Goal: Task Accomplishment & Management: Use online tool/utility

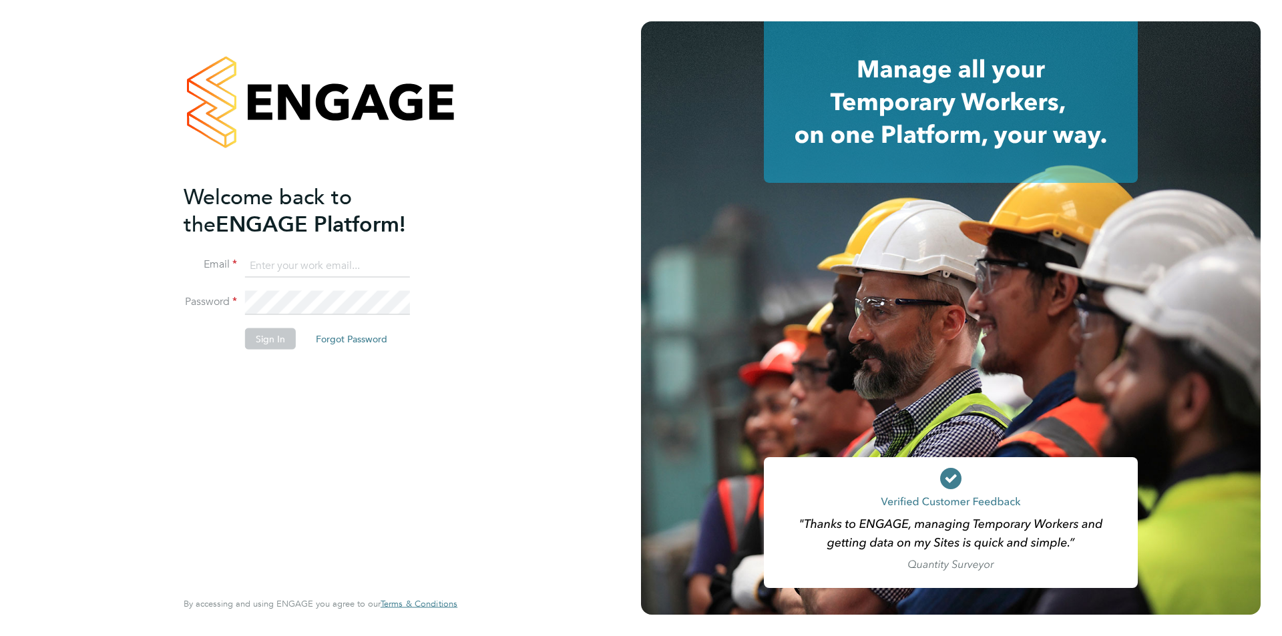
type input "jodie.canning@buildrec.com"
click at [272, 348] on button "Sign In" at bounding box center [270, 338] width 51 height 21
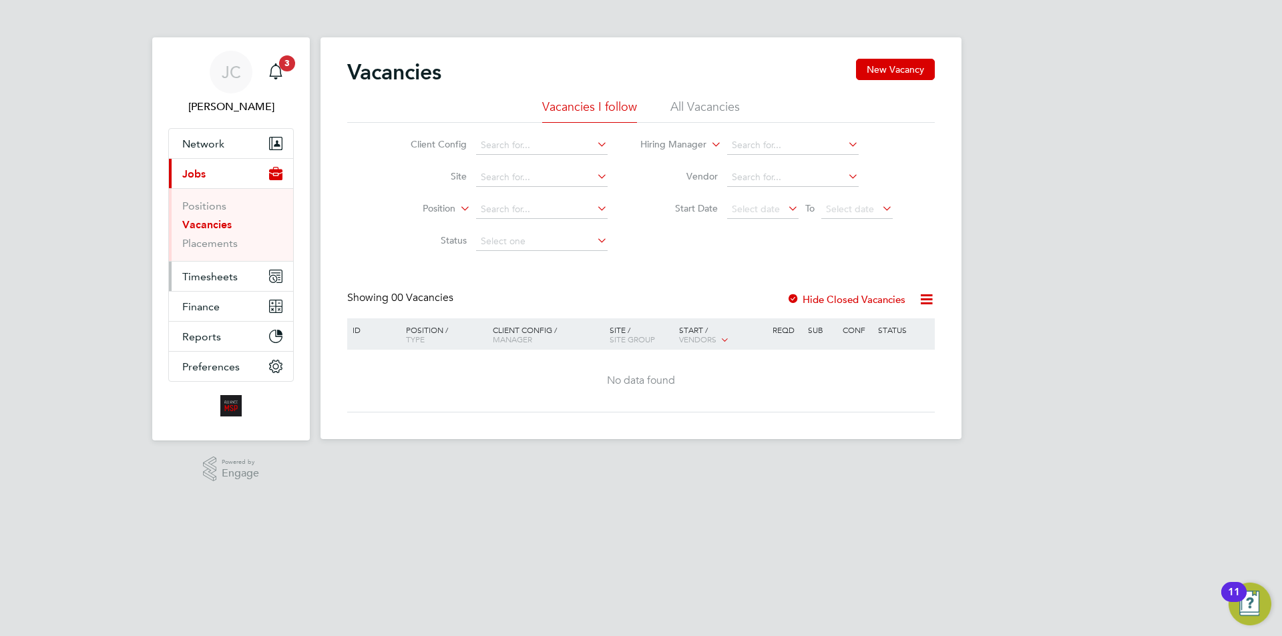
click at [222, 276] on span "Timesheets" at bounding box center [209, 276] width 55 height 13
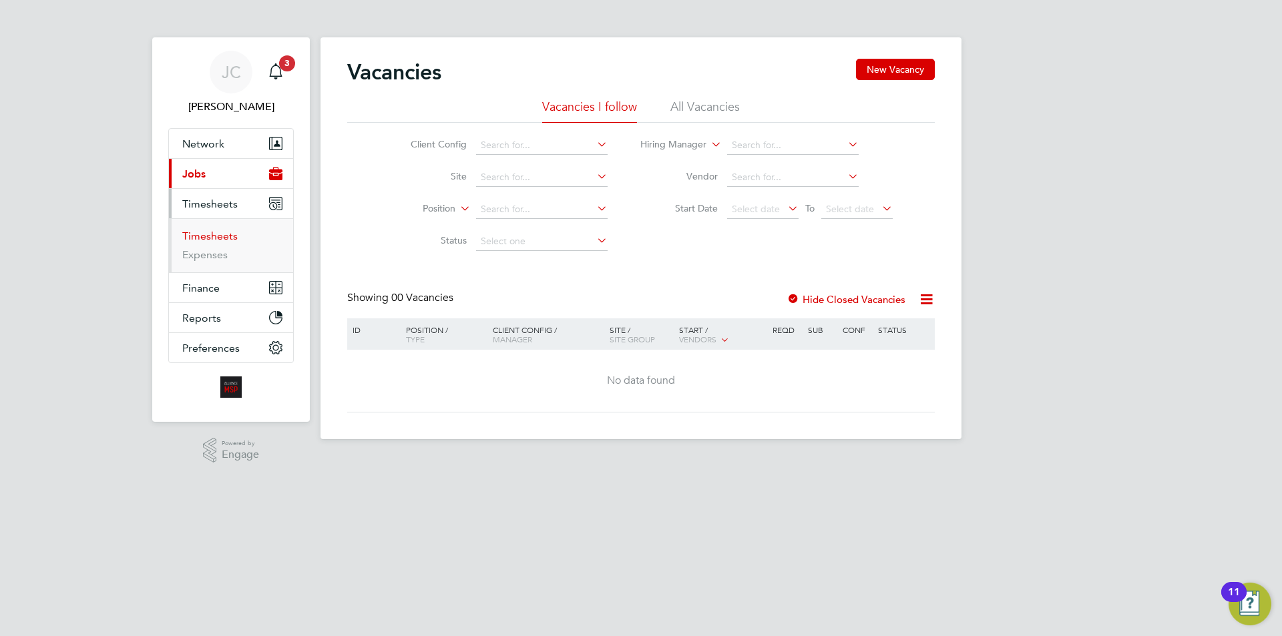
click at [220, 236] on link "Timesheets" at bounding box center [209, 236] width 55 height 13
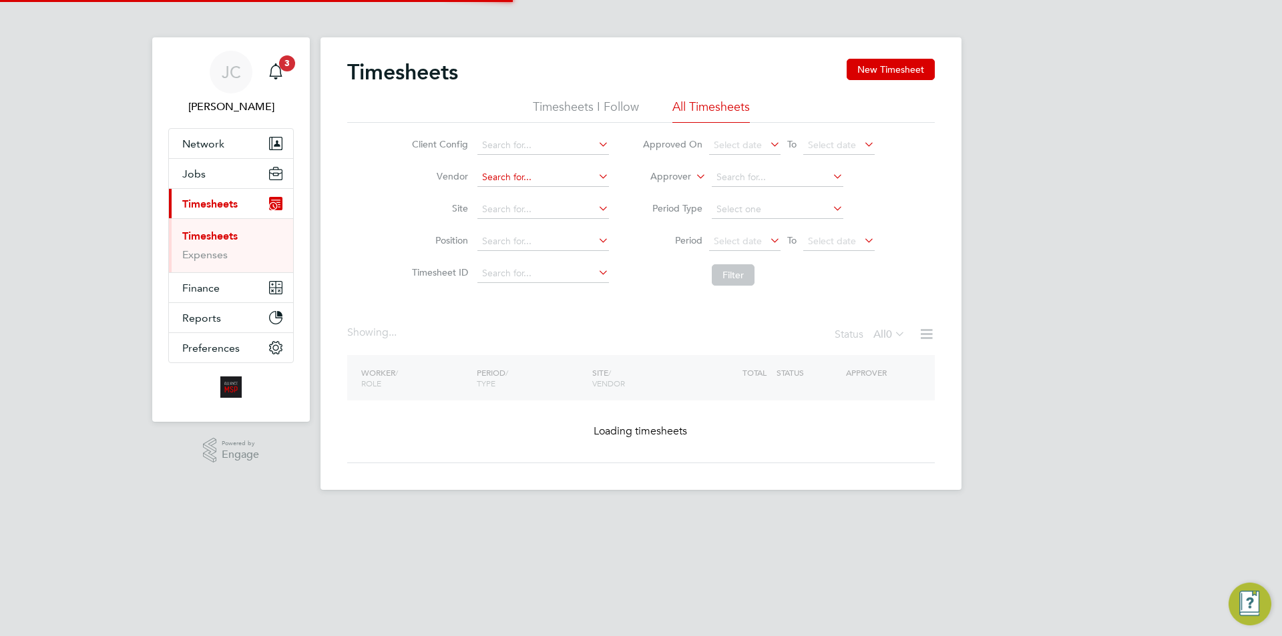
click at [495, 184] on input at bounding box center [543, 177] width 132 height 19
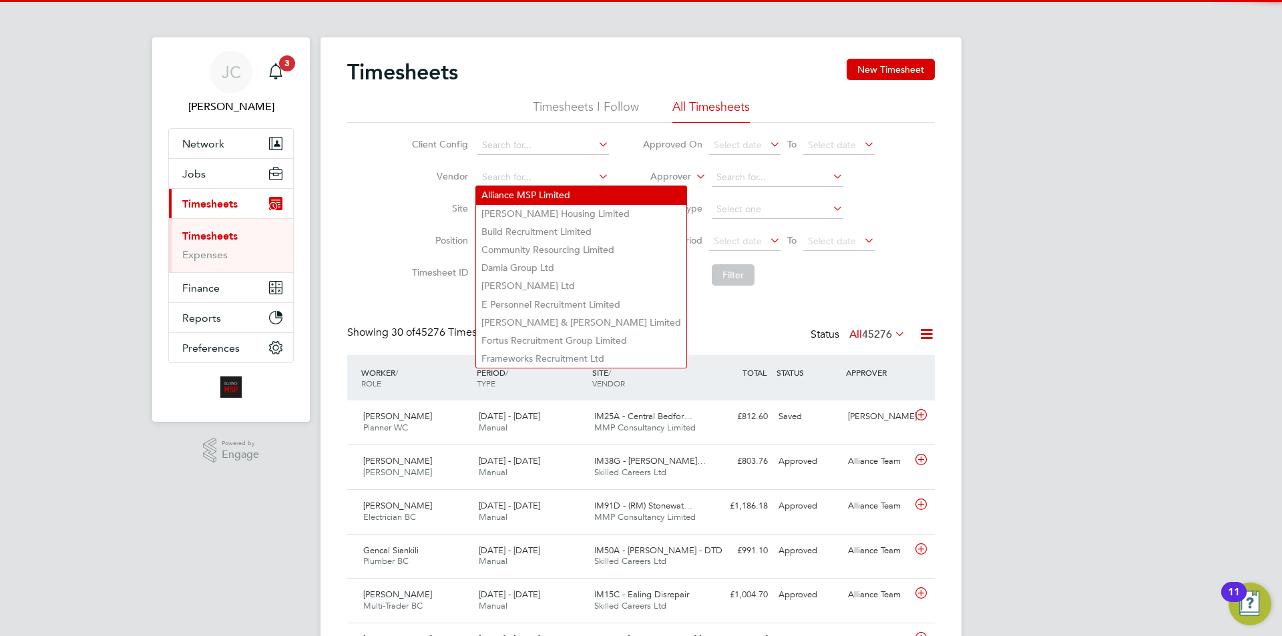
click at [516, 198] on li "Alliance MSP Limited" at bounding box center [581, 195] width 210 height 18
type input "Alliance MSP Limited"
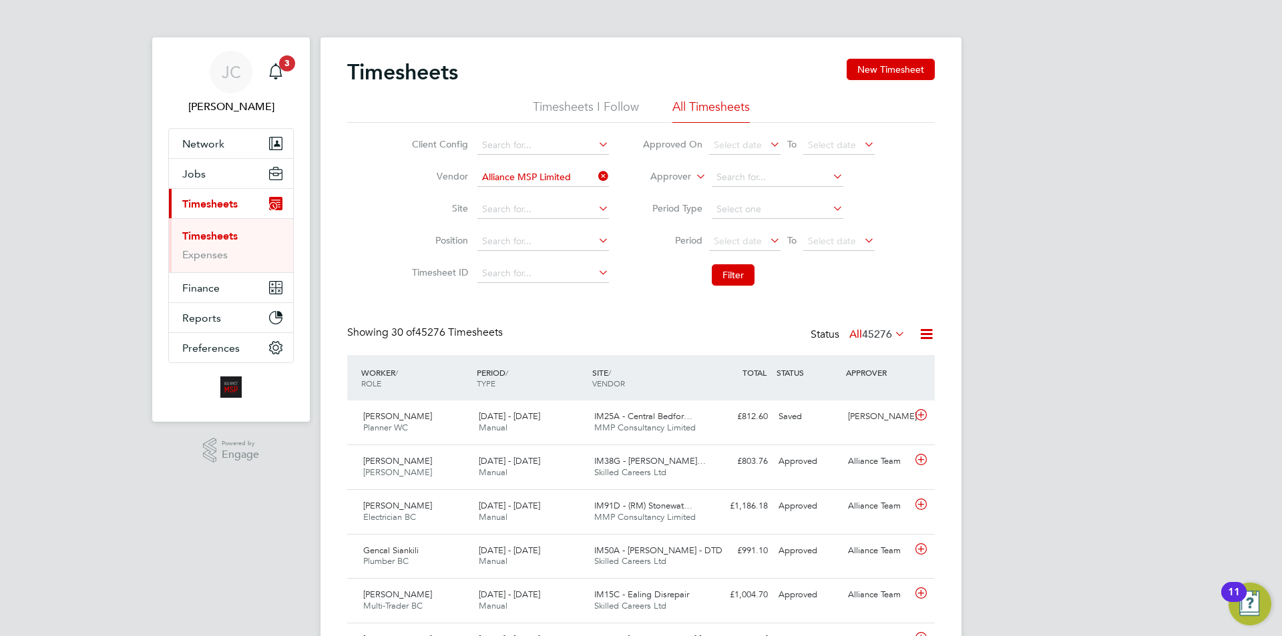
click at [726, 264] on li "Filter" at bounding box center [759, 275] width 266 height 35
click at [726, 272] on button "Filter" at bounding box center [733, 274] width 43 height 21
click at [924, 336] on icon at bounding box center [926, 334] width 17 height 17
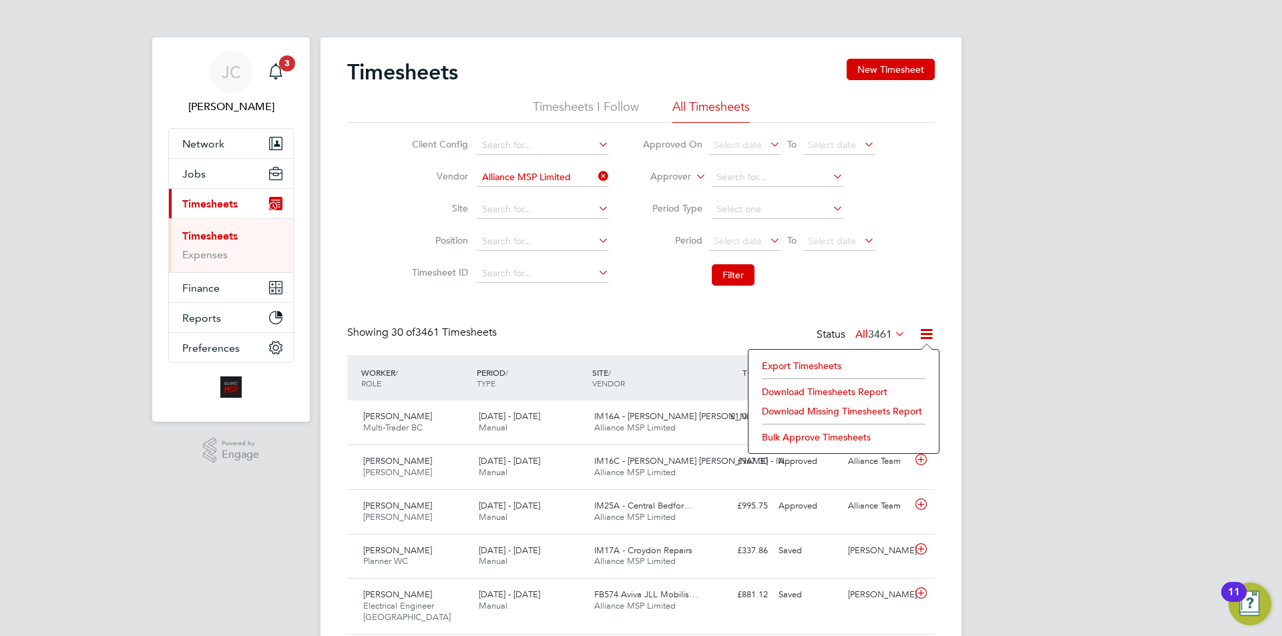
click at [827, 355] on div "Export Timesheets Download Timesheets Report Download Missing Timesheets Report…" at bounding box center [844, 401] width 192 height 105
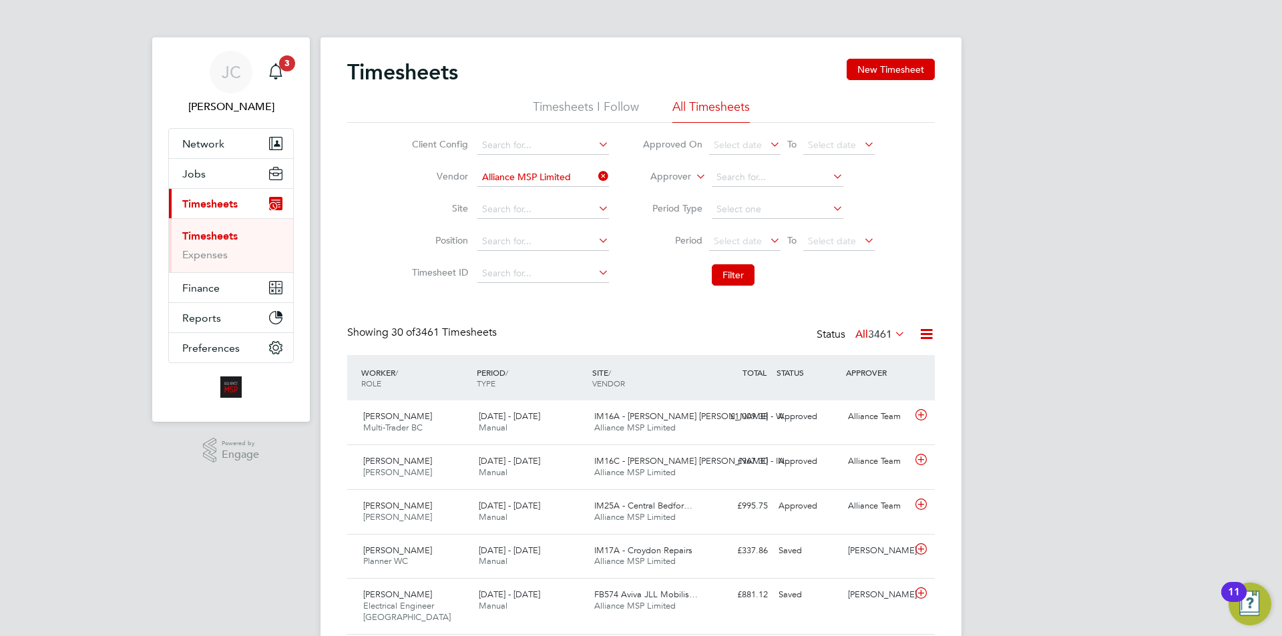
click at [925, 330] on icon at bounding box center [926, 334] width 17 height 17
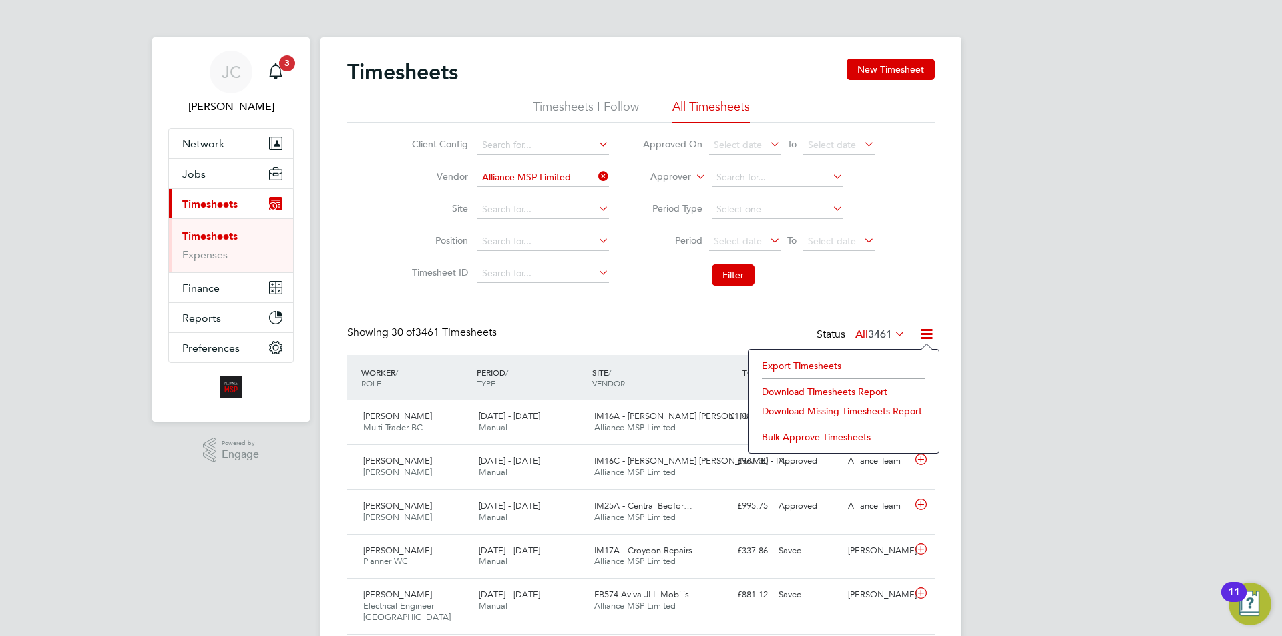
click at [814, 371] on li "Export Timesheets" at bounding box center [843, 365] width 177 height 19
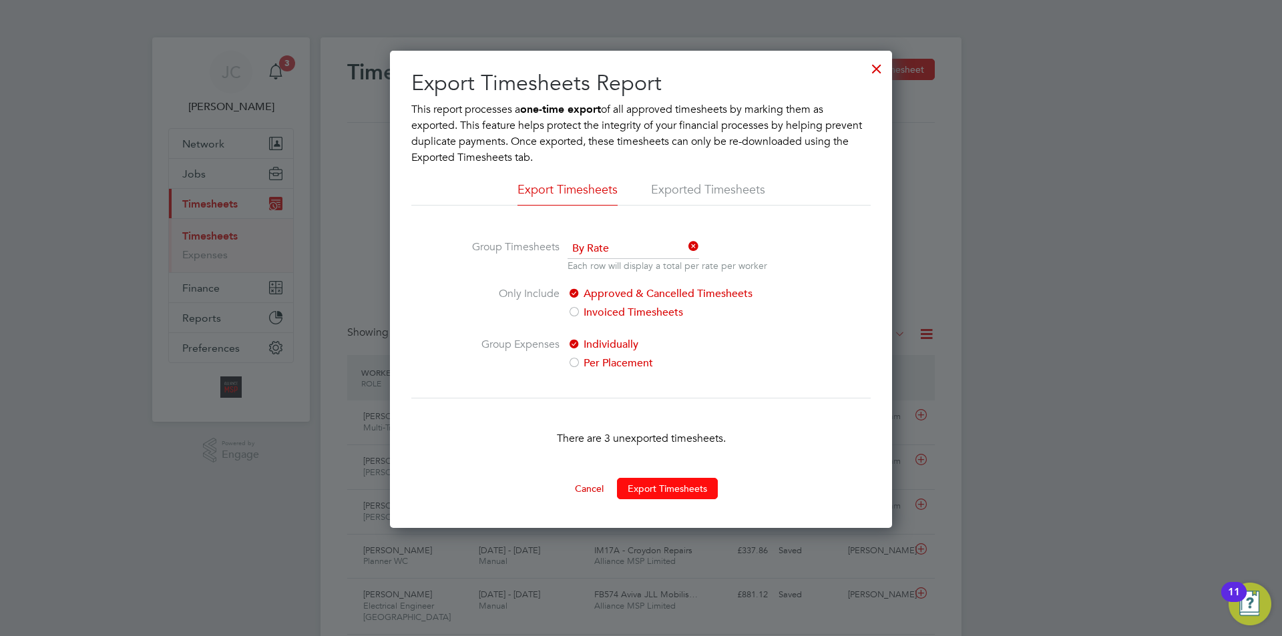
click at [642, 491] on button "Export Timesheets" at bounding box center [667, 488] width 101 height 21
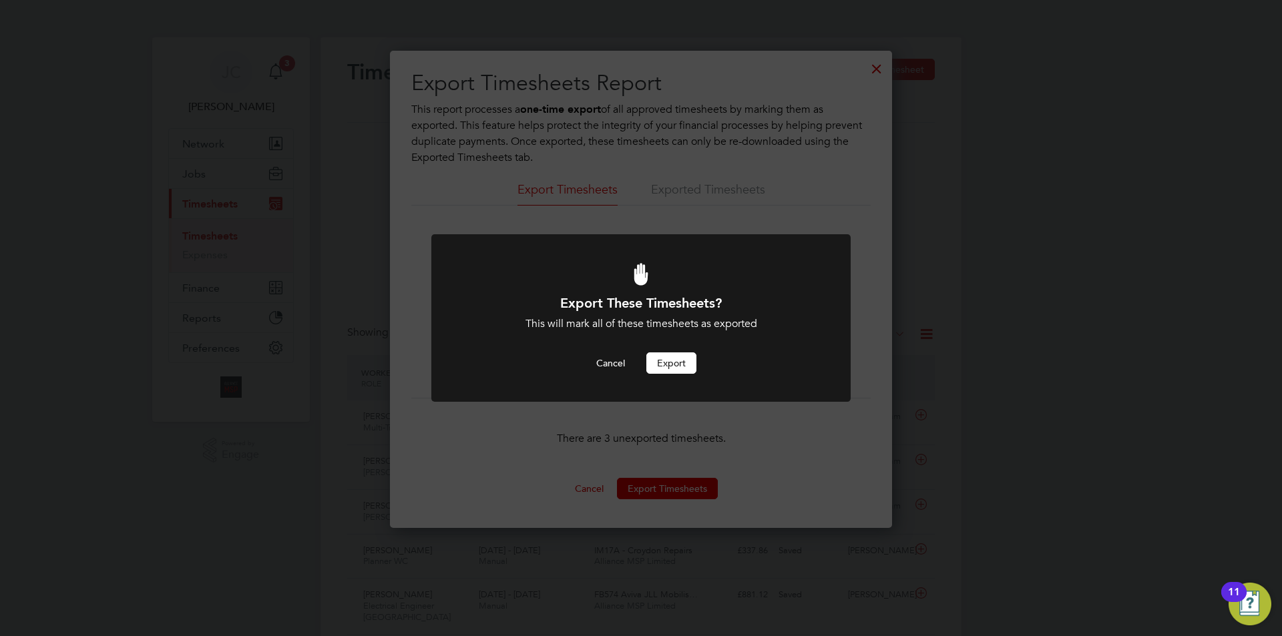
click at [680, 362] on button "Export" at bounding box center [671, 362] width 50 height 21
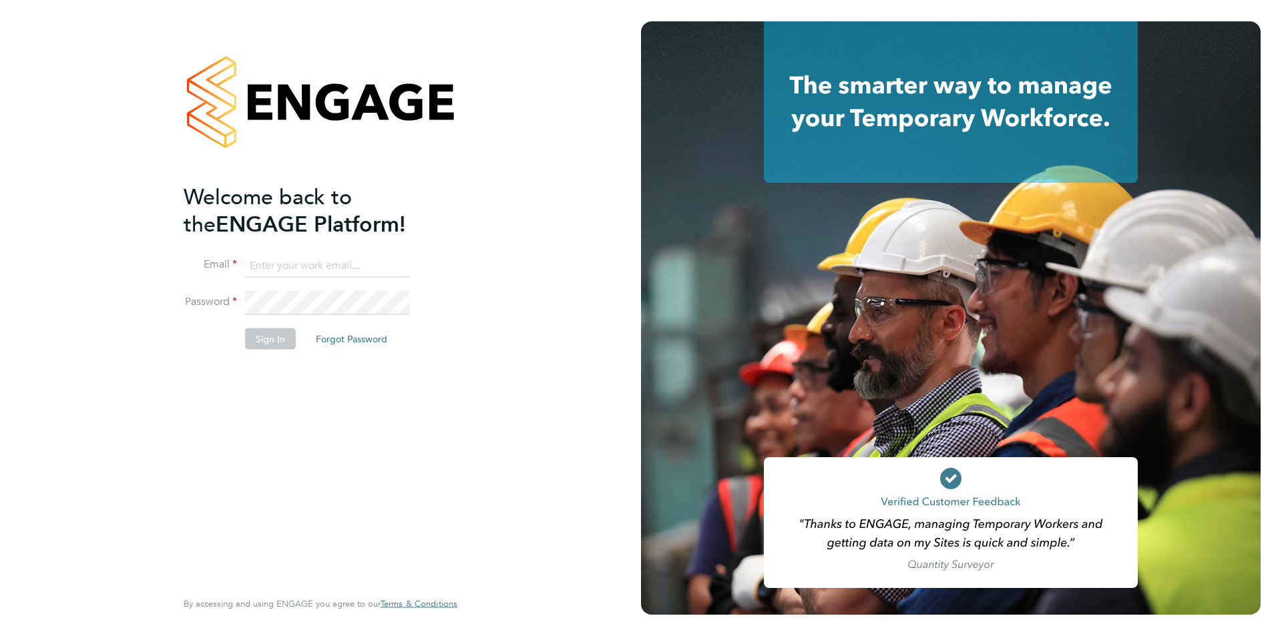
type input "jodie.canning@buildrec.com"
click at [271, 332] on button "Sign In" at bounding box center [270, 338] width 51 height 21
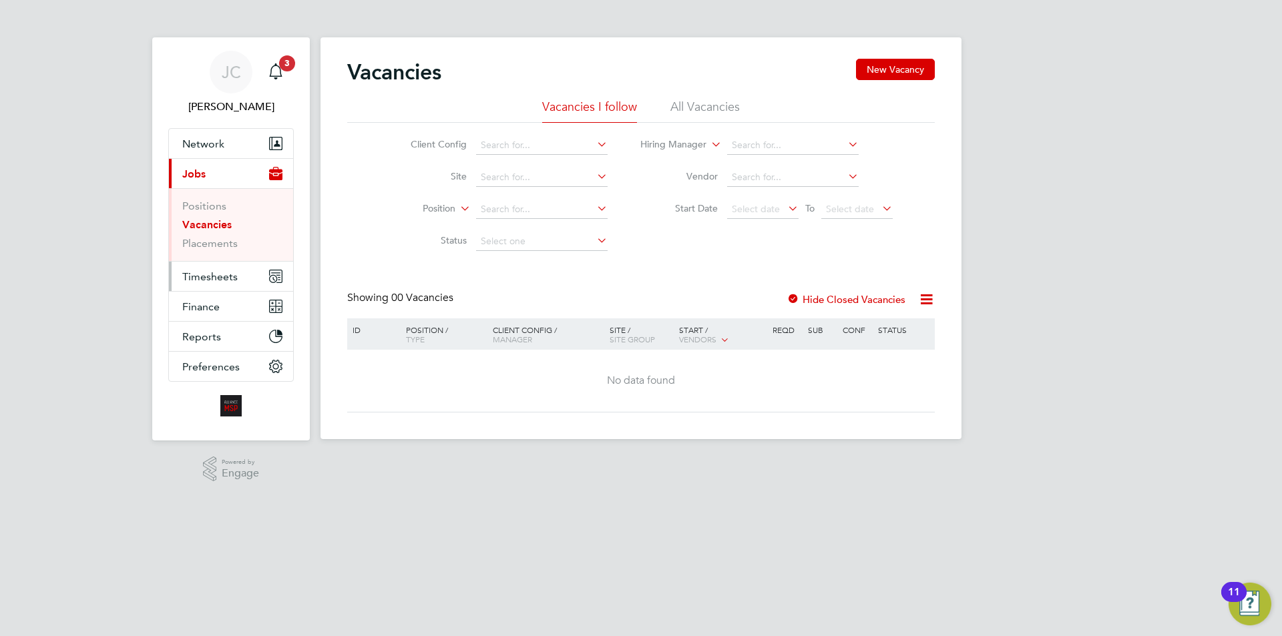
click at [256, 285] on button "Timesheets" at bounding box center [231, 276] width 124 height 29
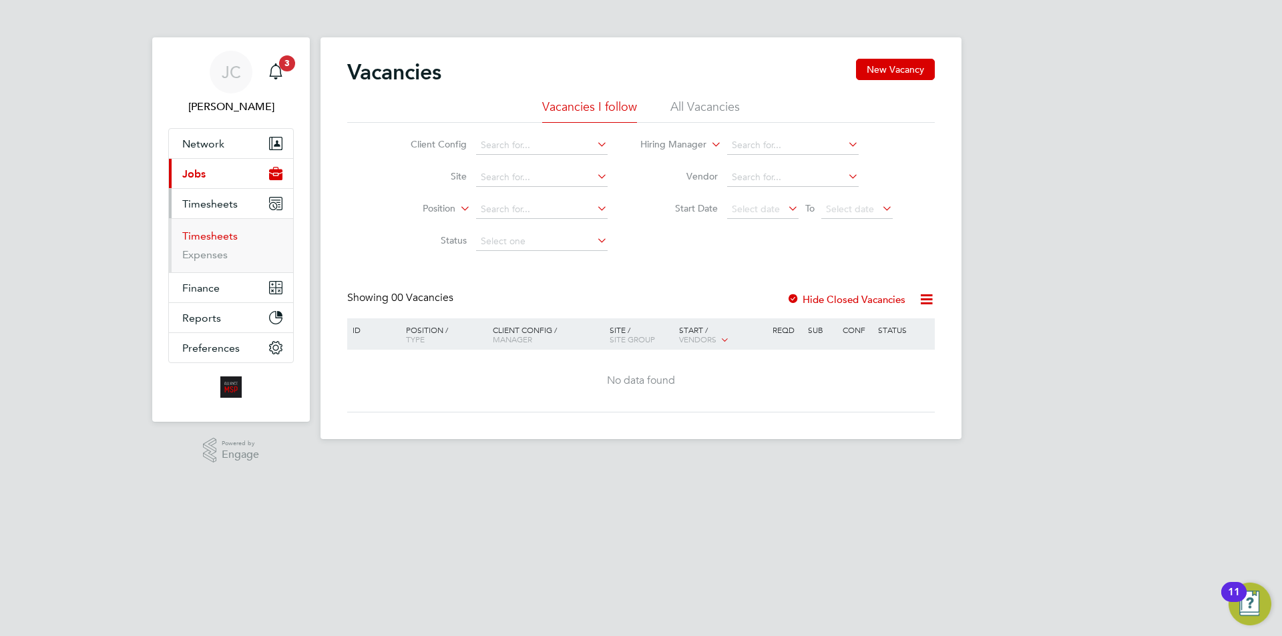
click at [221, 233] on link "Timesheets" at bounding box center [209, 236] width 55 height 13
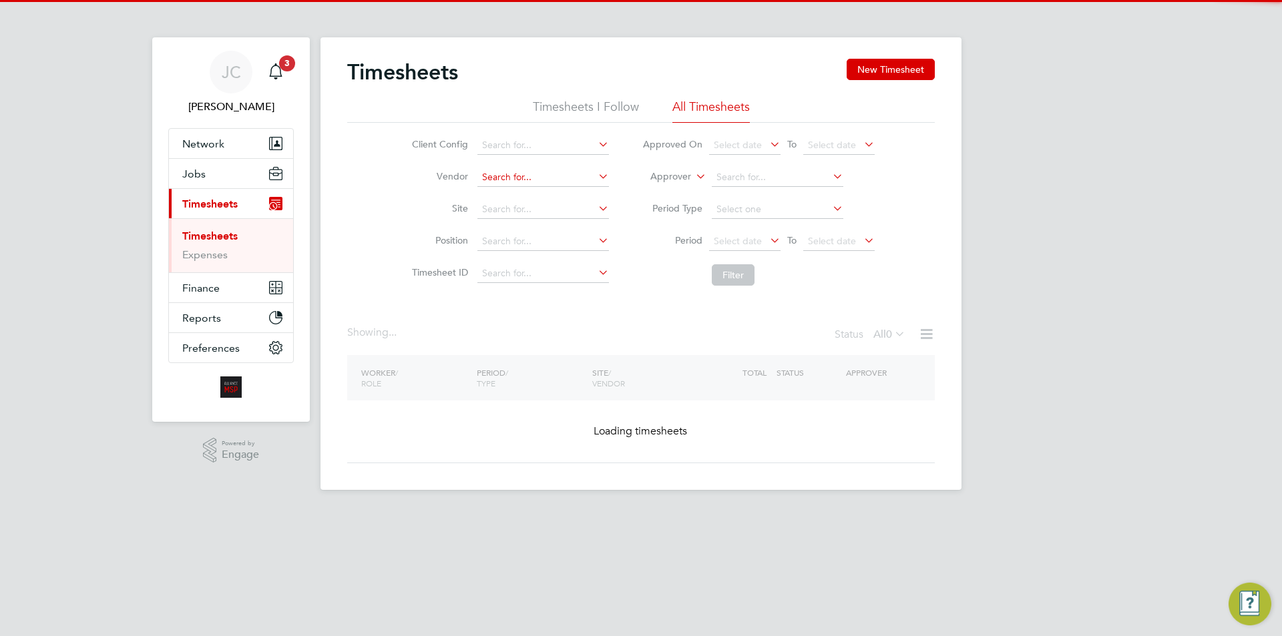
click at [507, 170] on input at bounding box center [543, 177] width 132 height 19
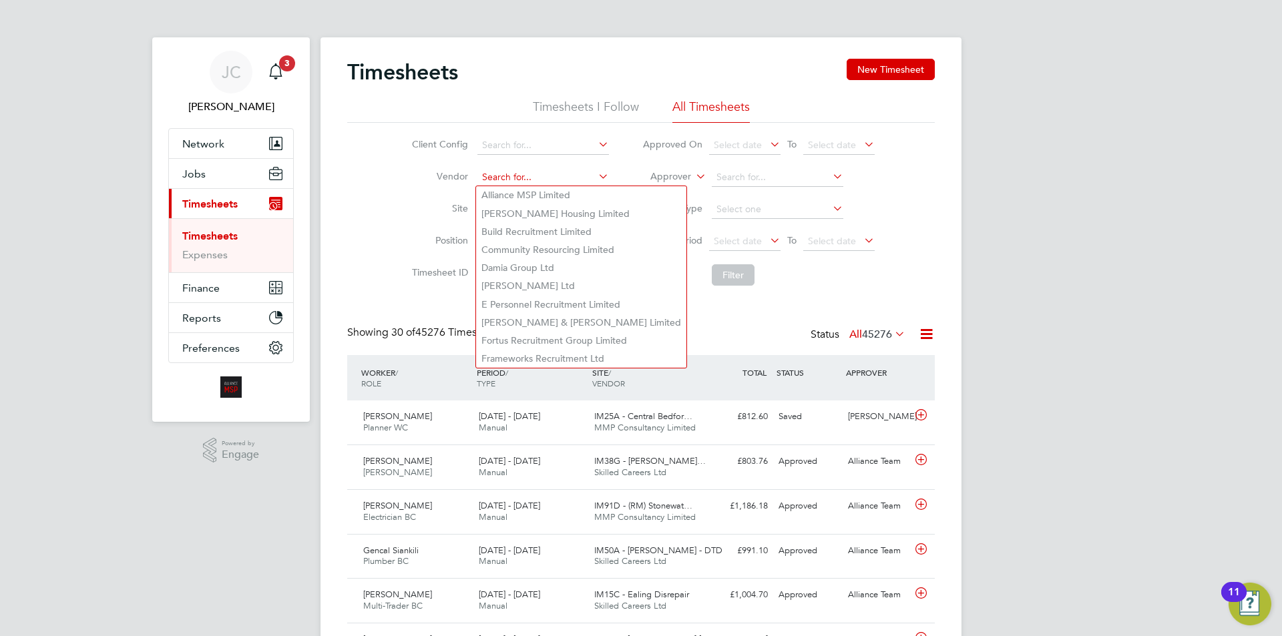
click at [507, 176] on input at bounding box center [543, 177] width 132 height 19
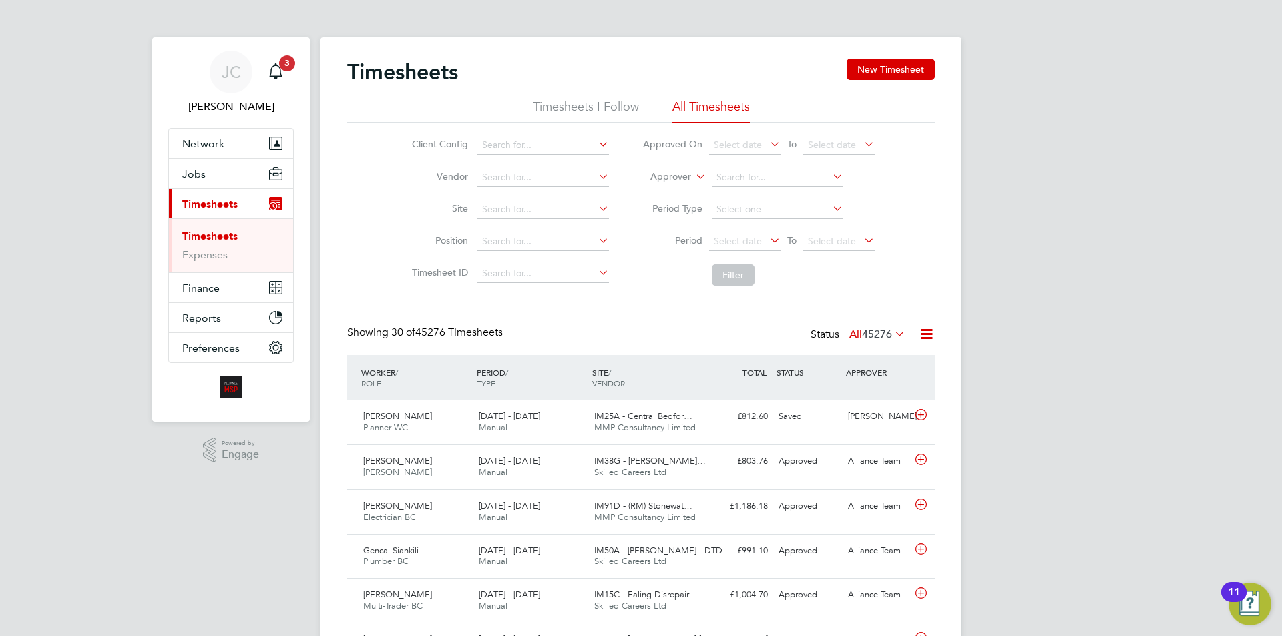
click at [516, 190] on li "Alliance MSP Limited" at bounding box center [581, 195] width 210 height 18
type input "Alliance MSP Limited"
click at [734, 262] on li "Filter" at bounding box center [759, 275] width 266 height 35
click at [740, 268] on button "Filter" at bounding box center [733, 274] width 43 height 21
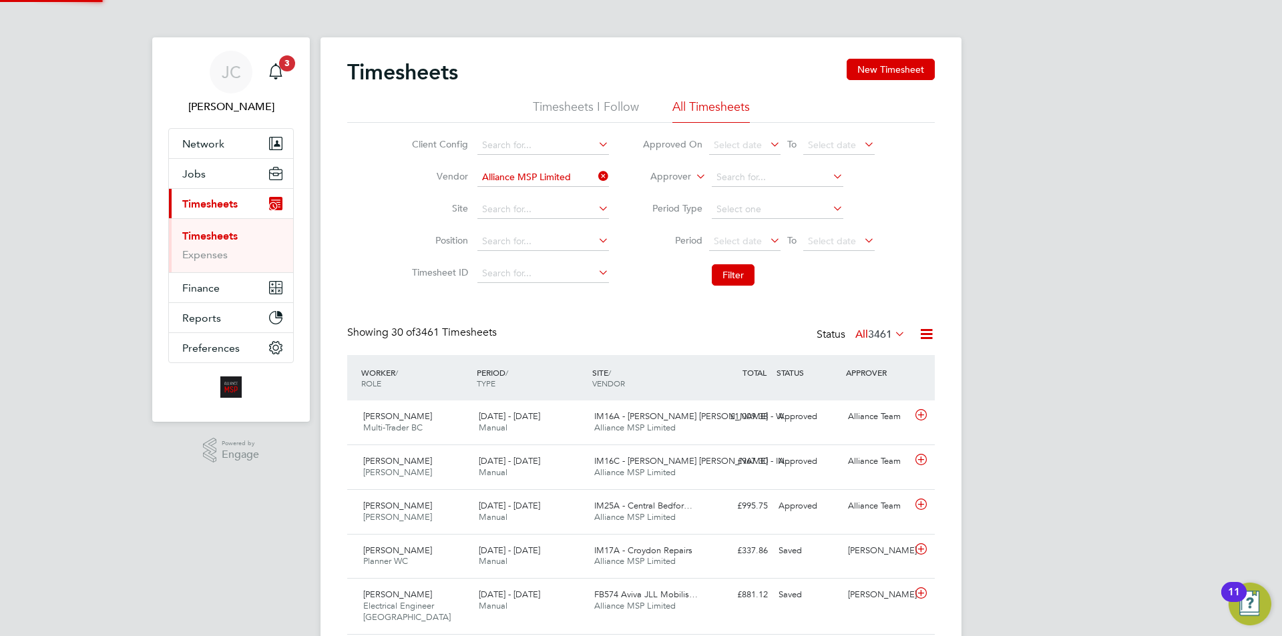
click at [922, 329] on icon at bounding box center [926, 334] width 17 height 17
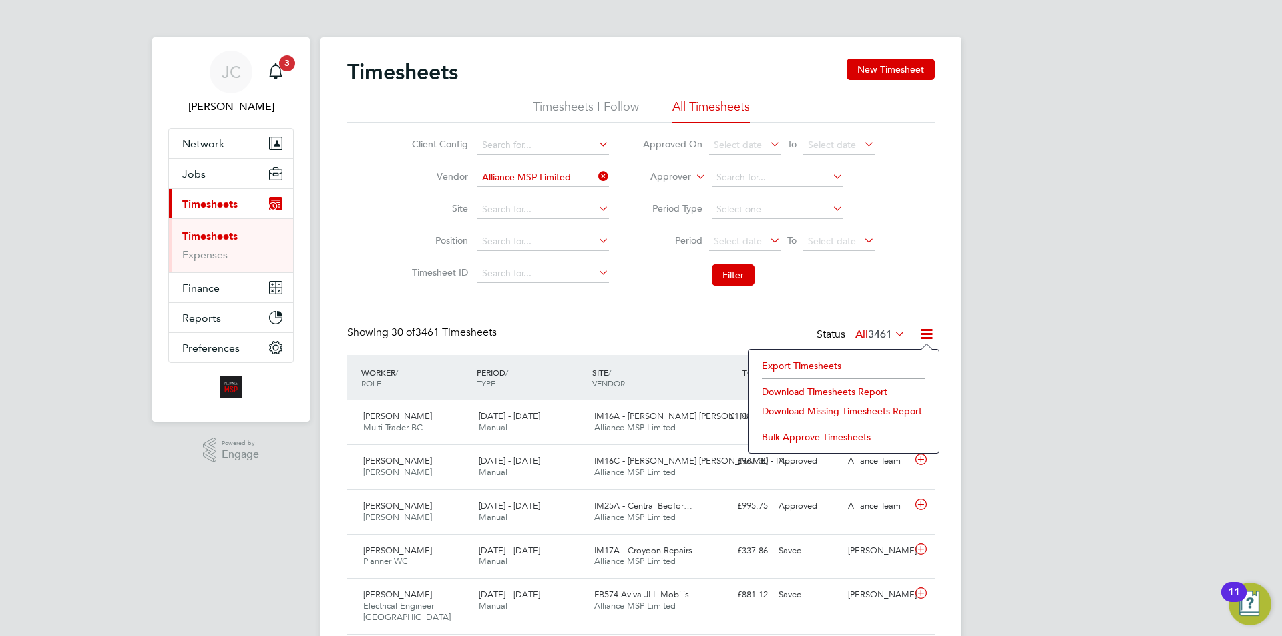
click at [823, 363] on li "Export Timesheets" at bounding box center [843, 365] width 177 height 19
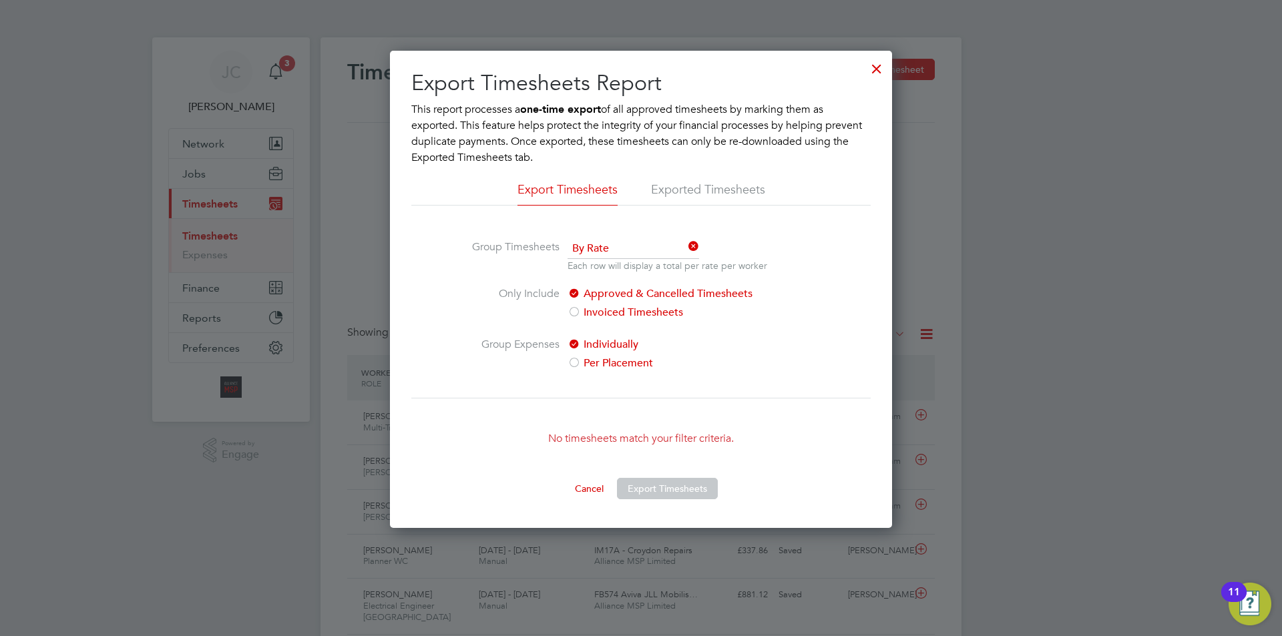
click at [879, 67] on div at bounding box center [877, 65] width 24 height 24
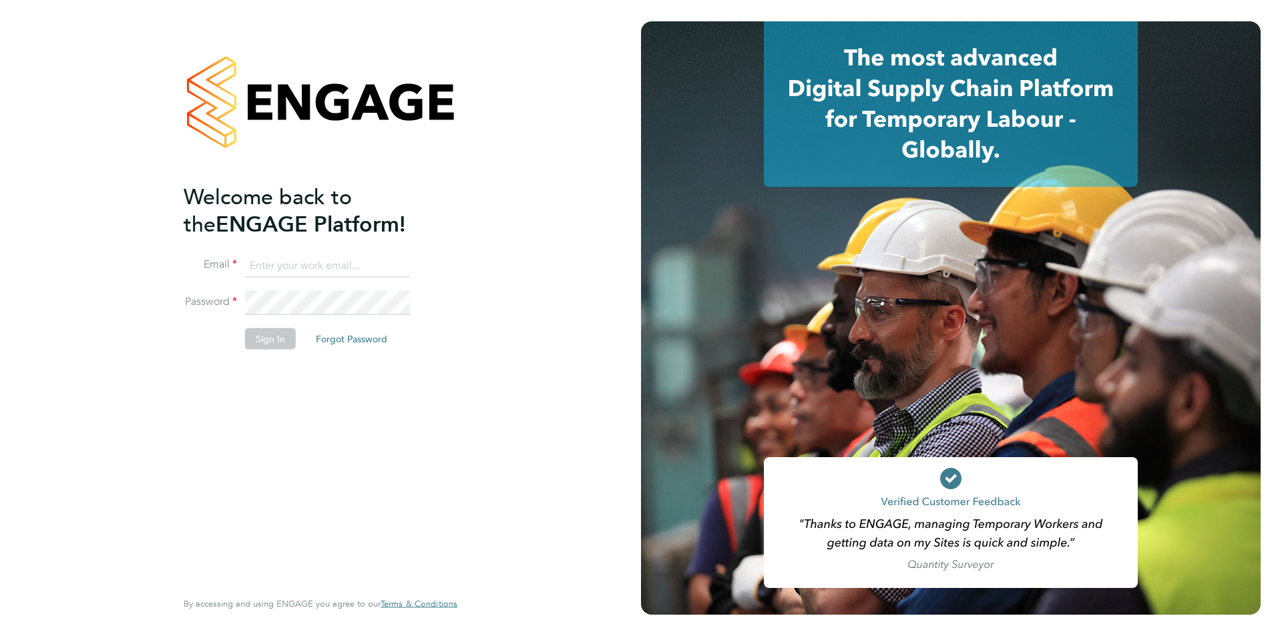
type input "jodie.canning@buildrec.com"
click at [260, 338] on button "Sign In" at bounding box center [270, 338] width 51 height 21
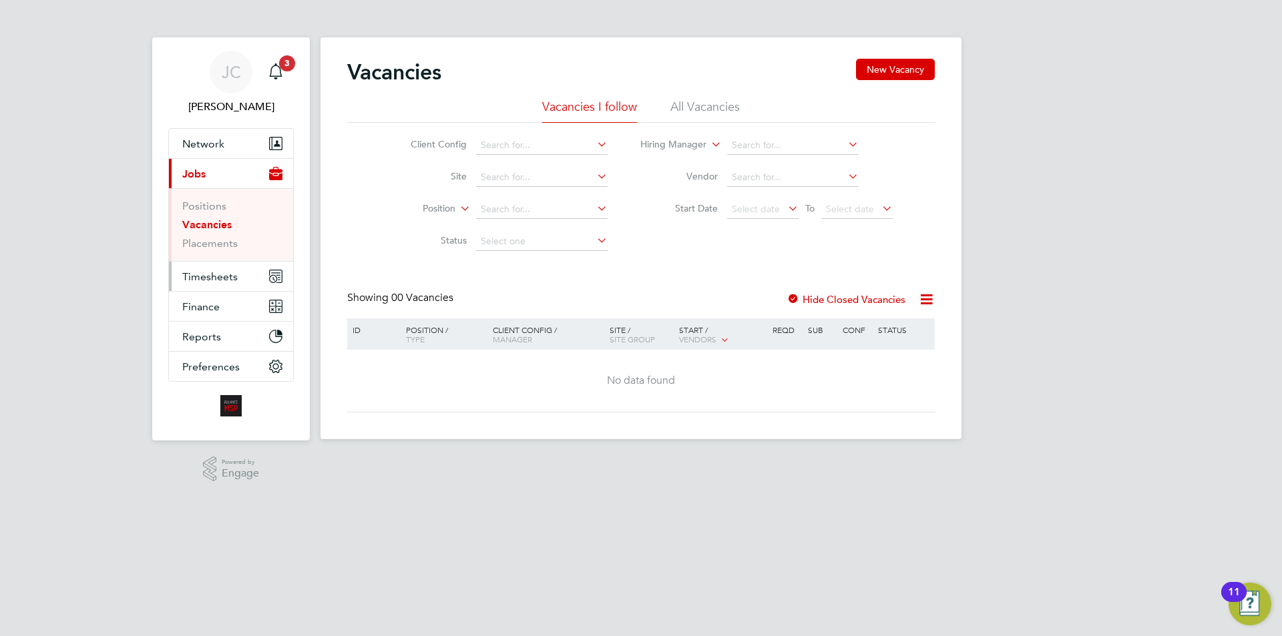
click at [227, 274] on span "Timesheets" at bounding box center [209, 276] width 55 height 13
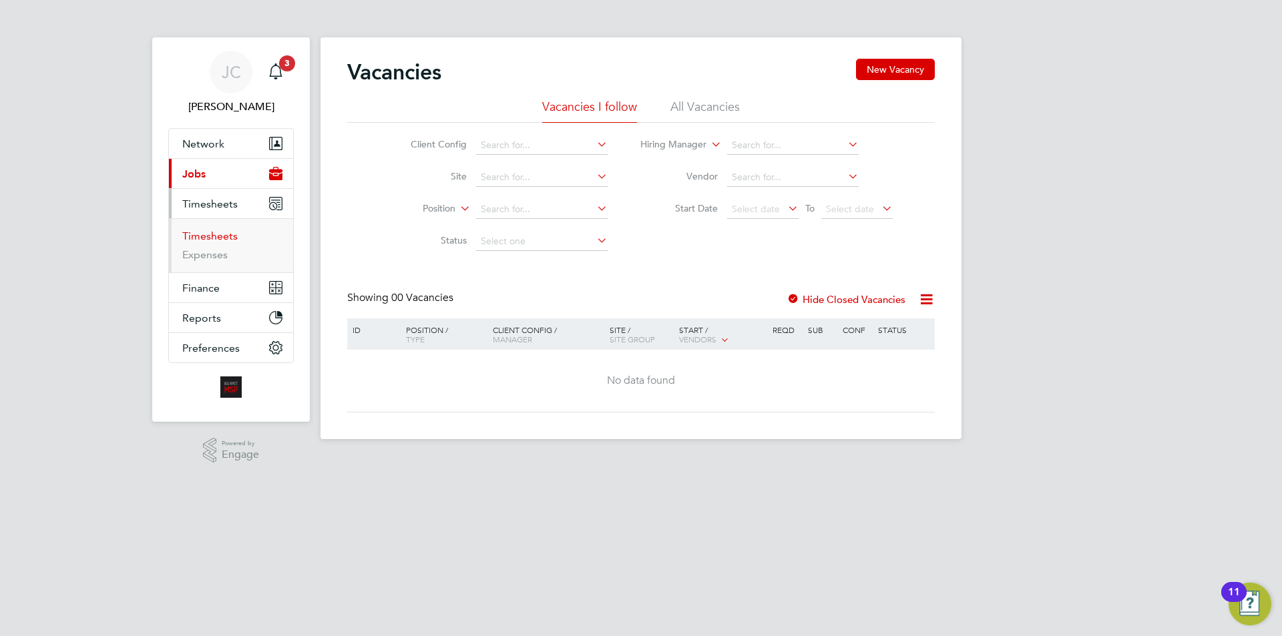
click at [221, 235] on link "Timesheets" at bounding box center [209, 236] width 55 height 13
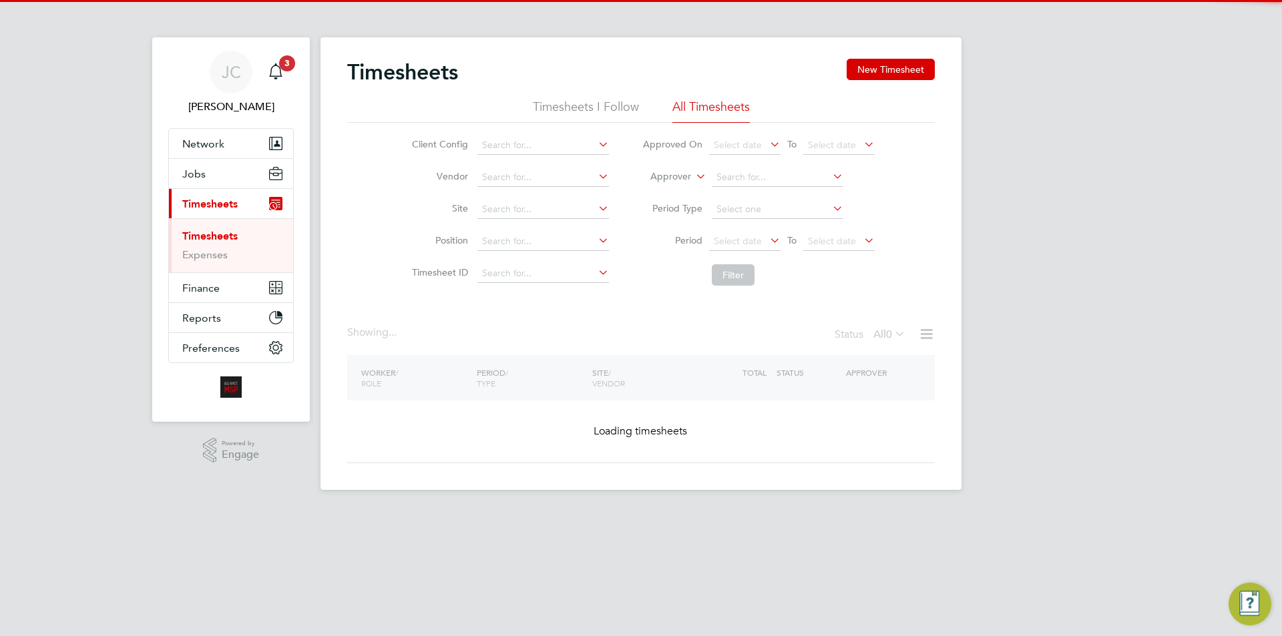
click at [497, 176] on input at bounding box center [543, 177] width 132 height 19
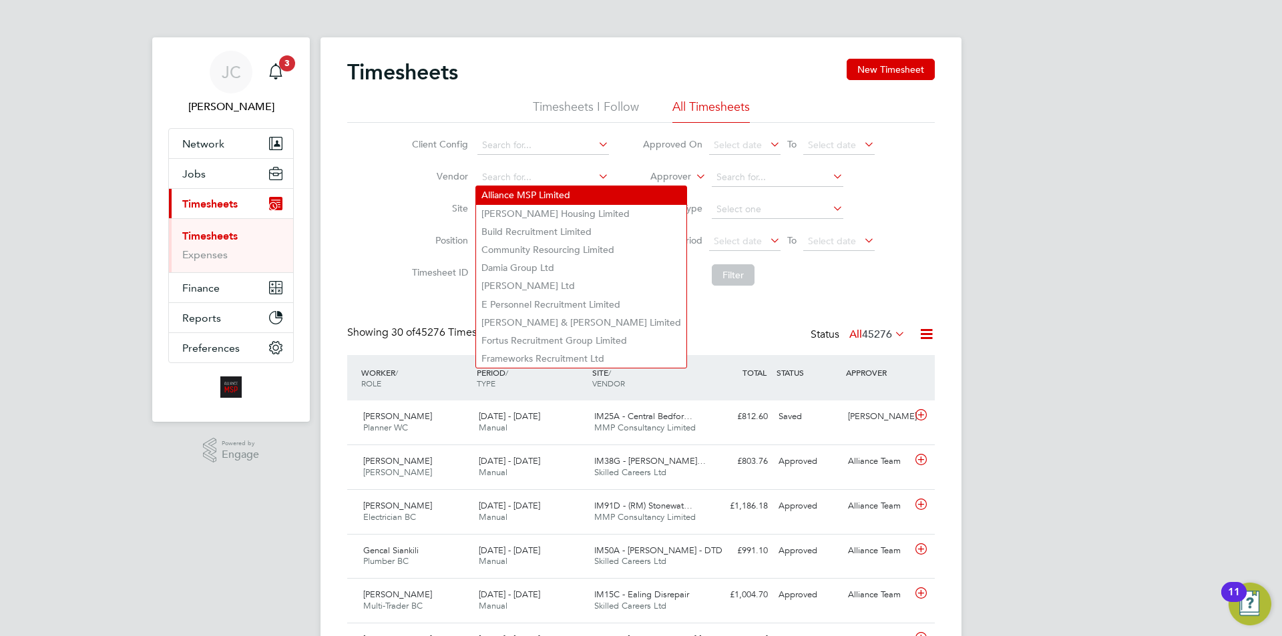
click at [535, 191] on li "Alliance MSP Limited" at bounding box center [581, 195] width 210 height 18
type input "Alliance MSP Limited"
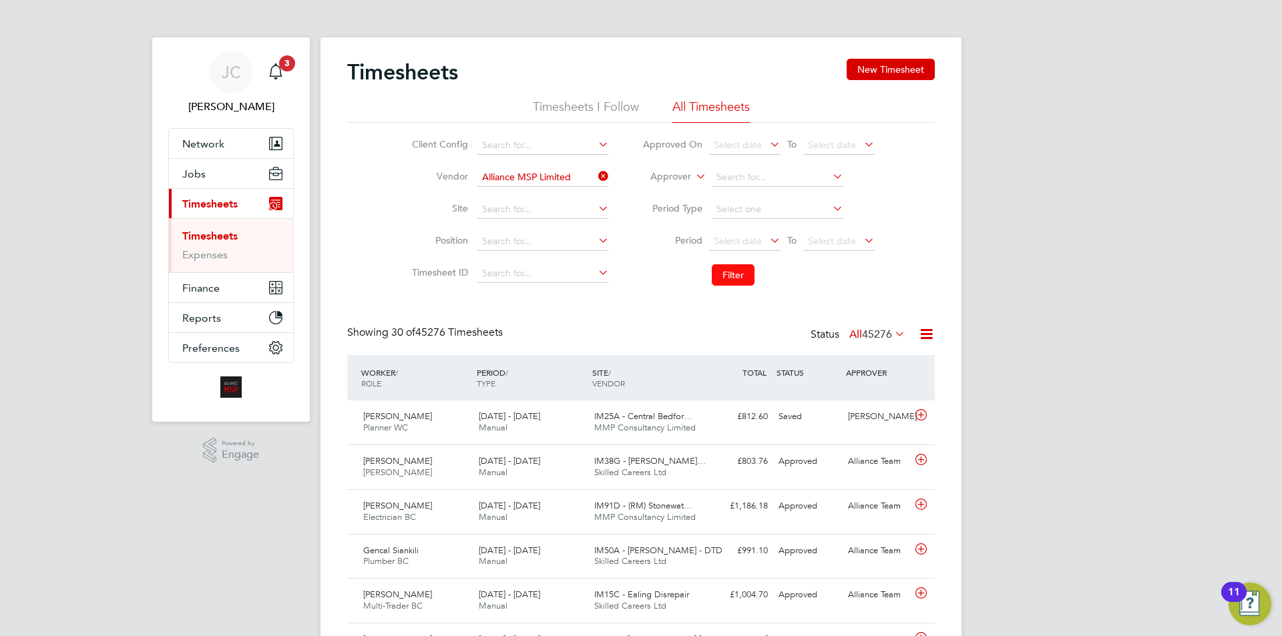
click at [729, 266] on button "Filter" at bounding box center [733, 274] width 43 height 21
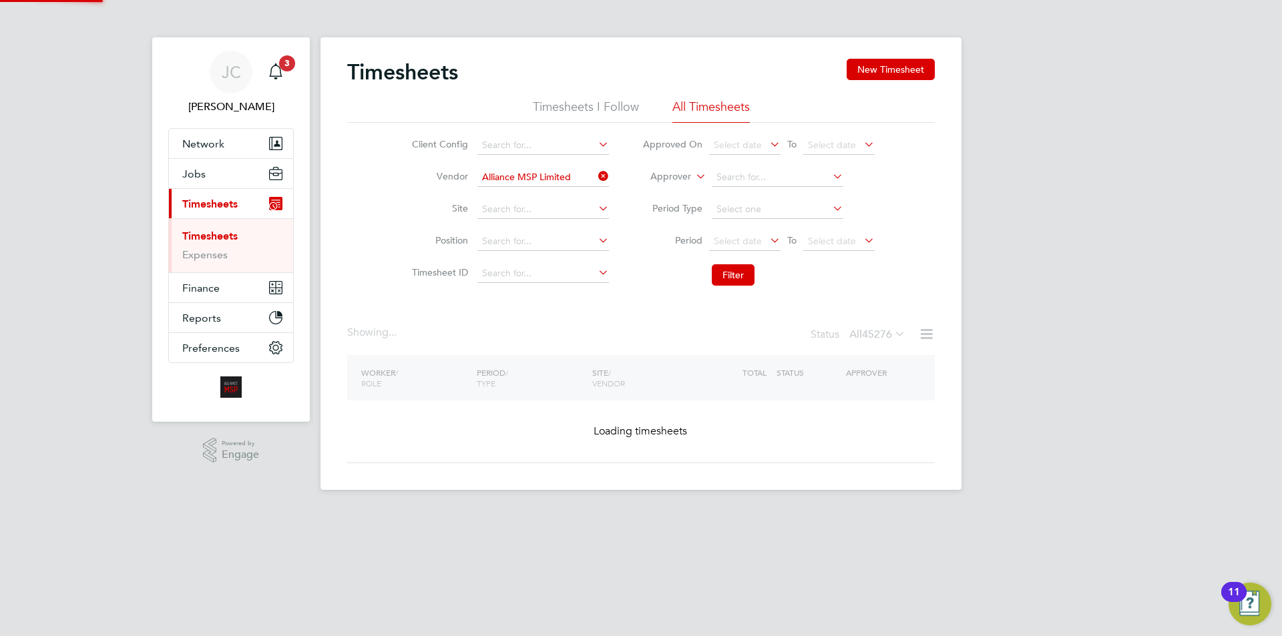
click at [926, 333] on icon at bounding box center [926, 334] width 17 height 17
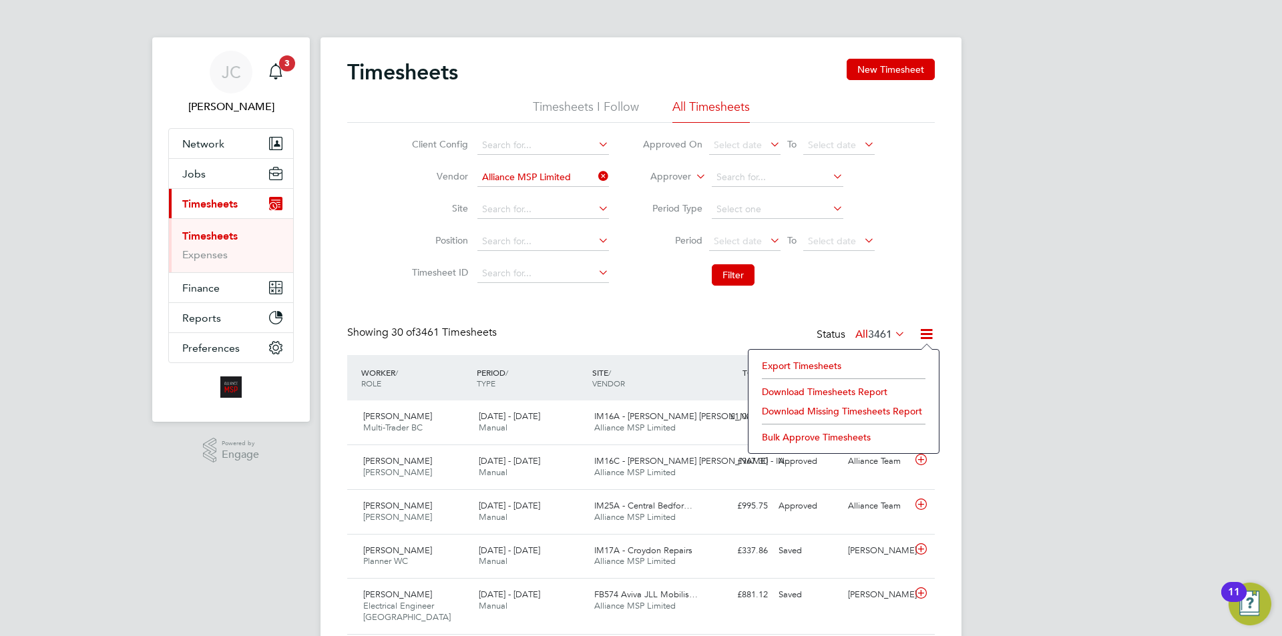
click at [825, 360] on li "Export Timesheets" at bounding box center [843, 365] width 177 height 19
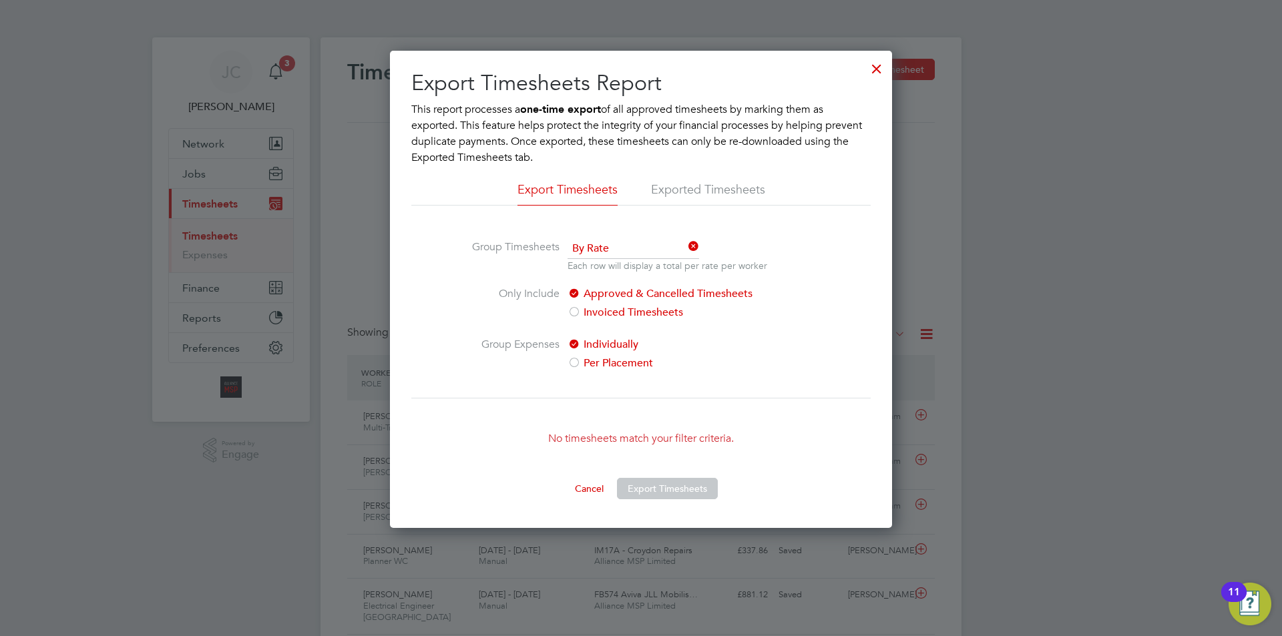
click at [875, 63] on div at bounding box center [877, 65] width 24 height 24
